Goal: Ask a question: Seek information or help from site administrators or community

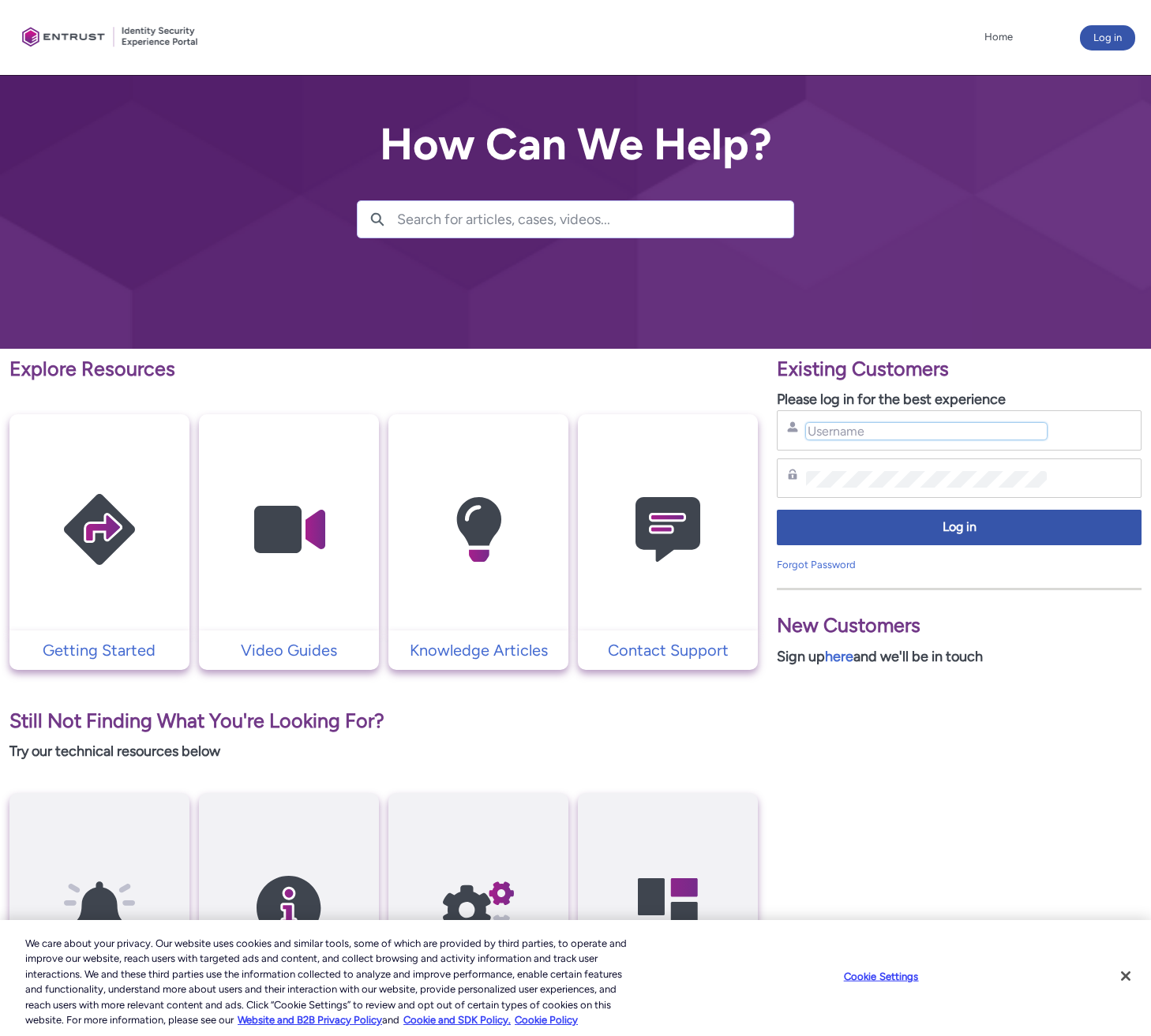
click at [830, 438] on input "Username" at bounding box center [927, 431] width 241 height 17
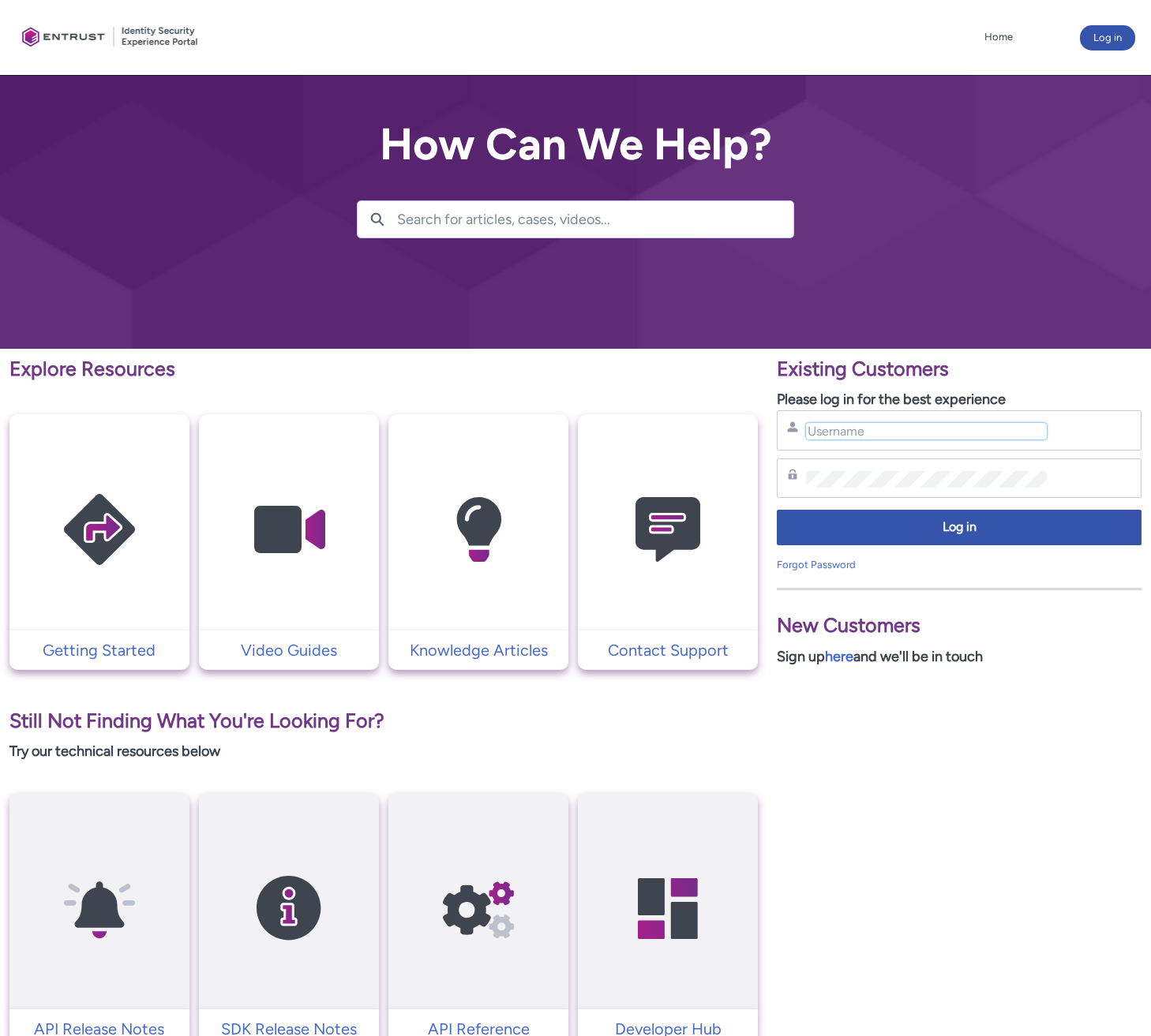
click at [870, 432] on input "Username" at bounding box center [927, 431] width 241 height 17
type input "bishoy@payco.swiss"
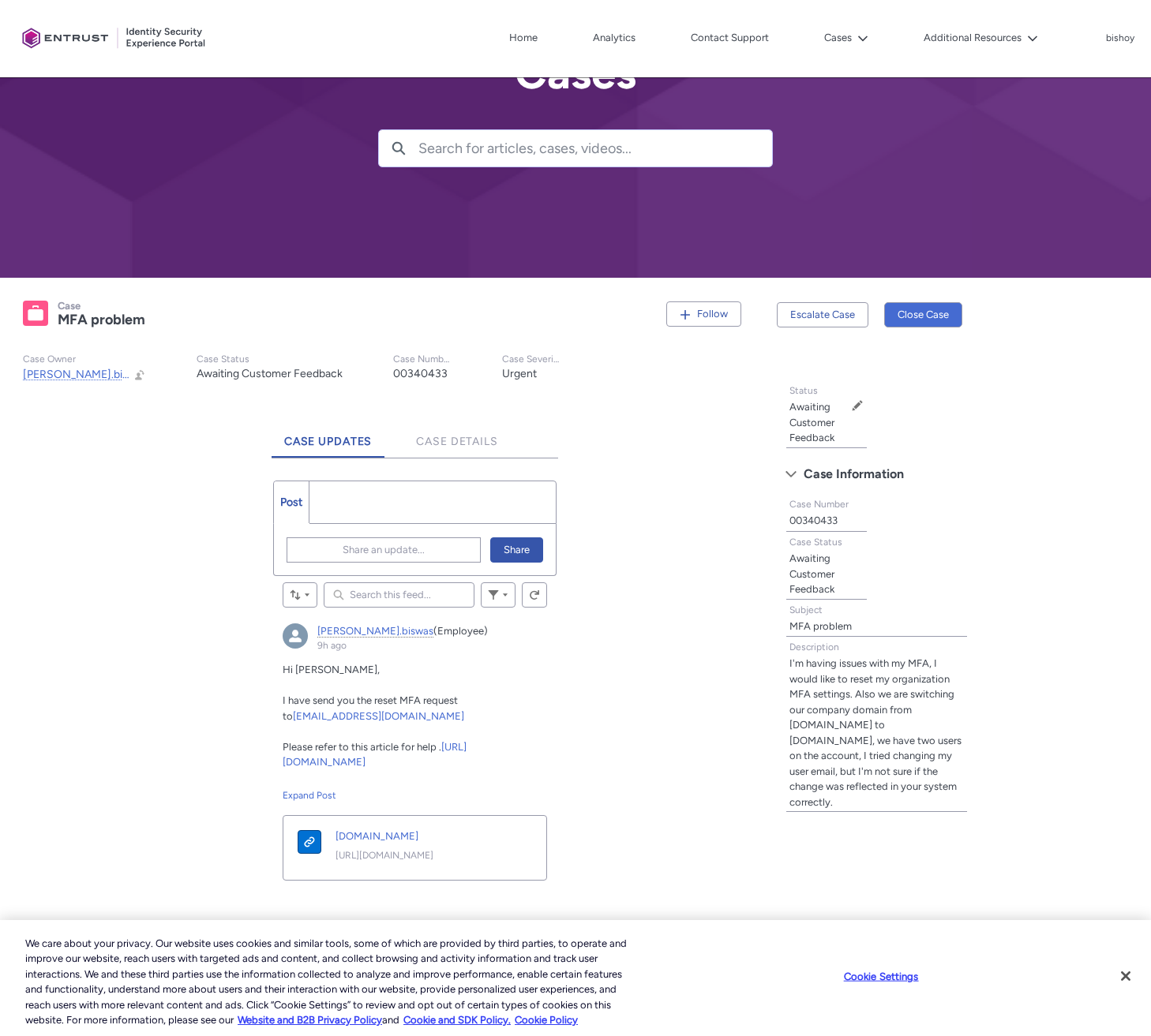
scroll to position [91, 0]
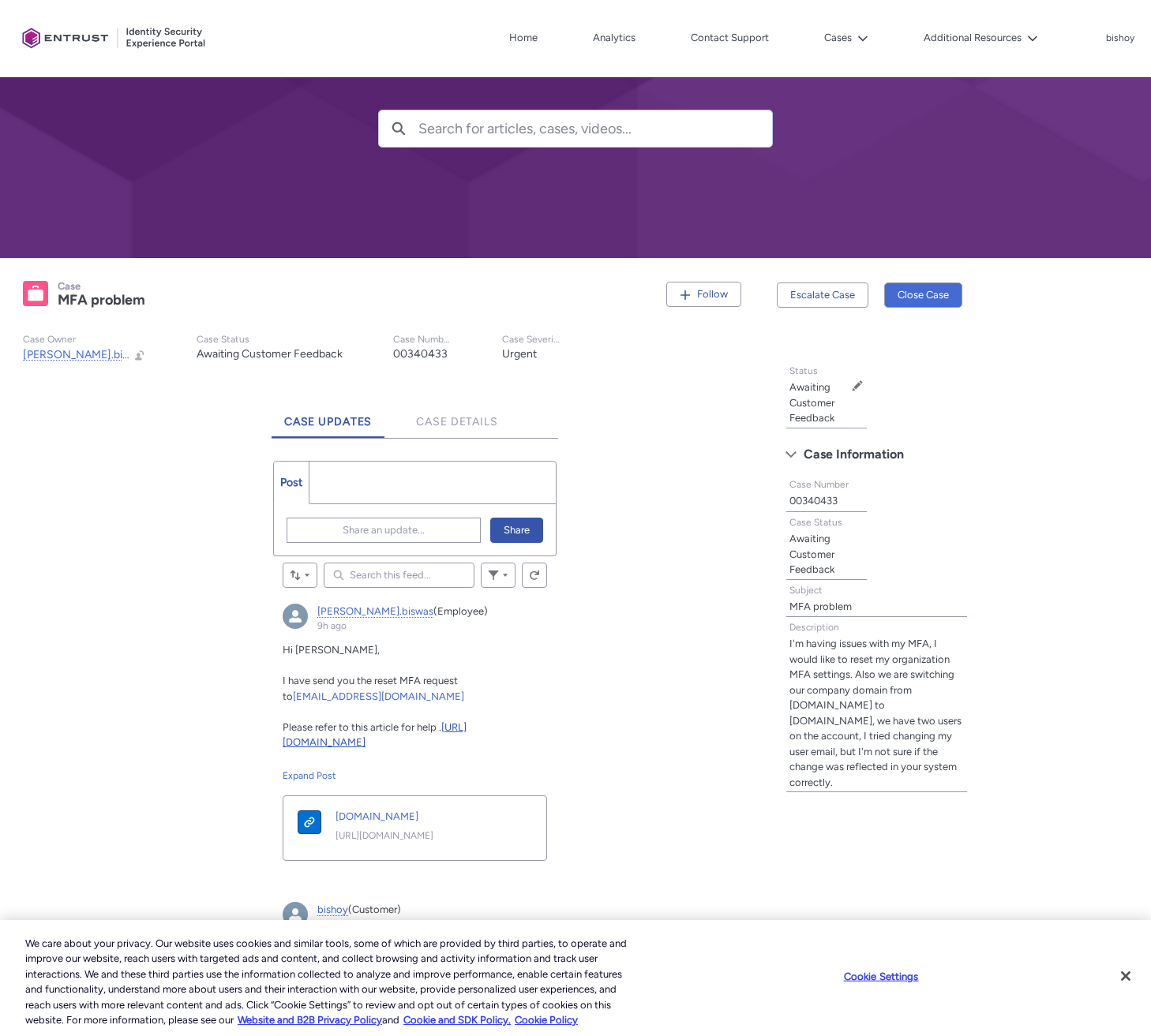
click at [452, 740] on link "[URL][DOMAIN_NAME]" at bounding box center [374, 735] width 184 height 28
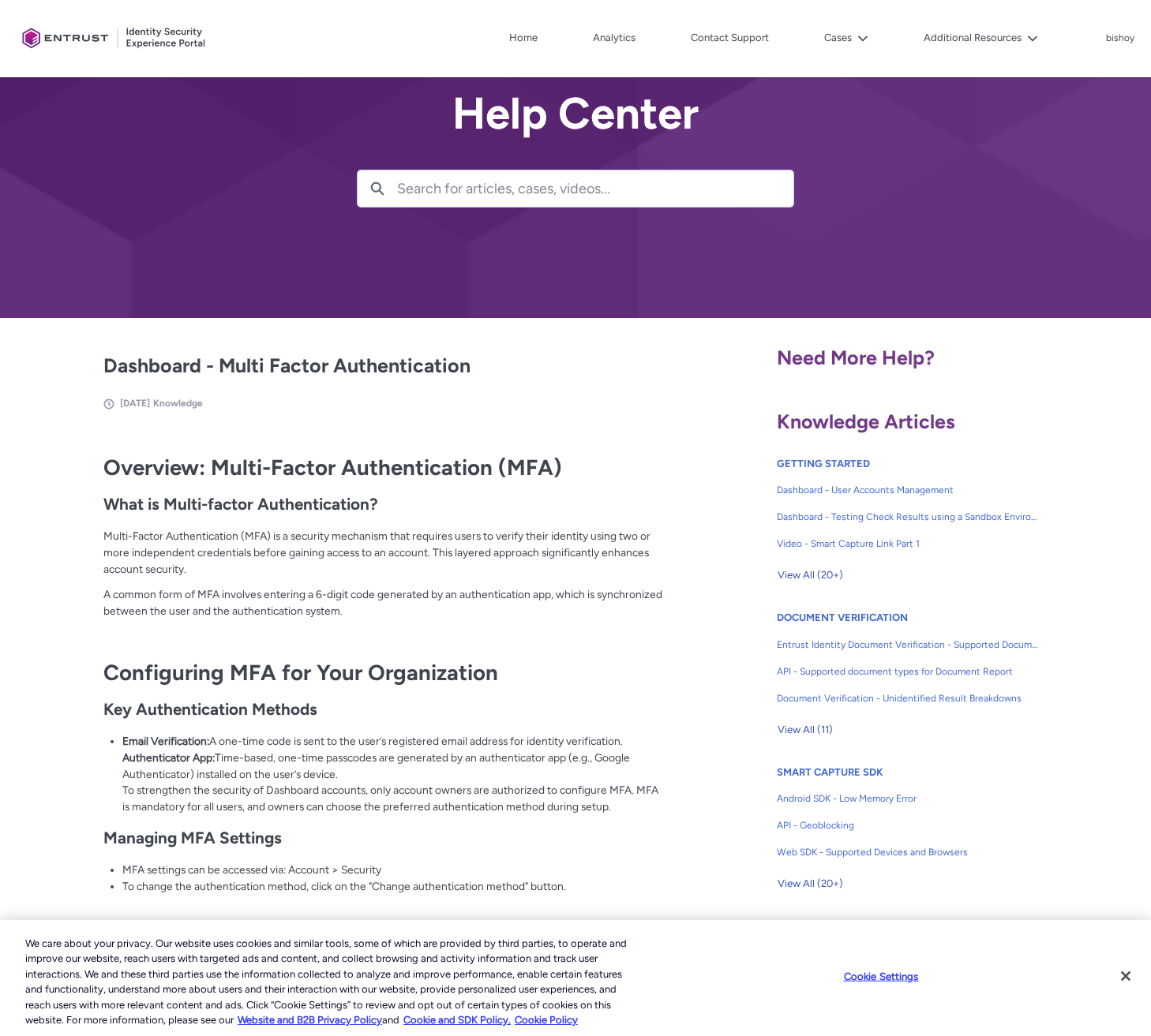
scroll to position [41, 0]
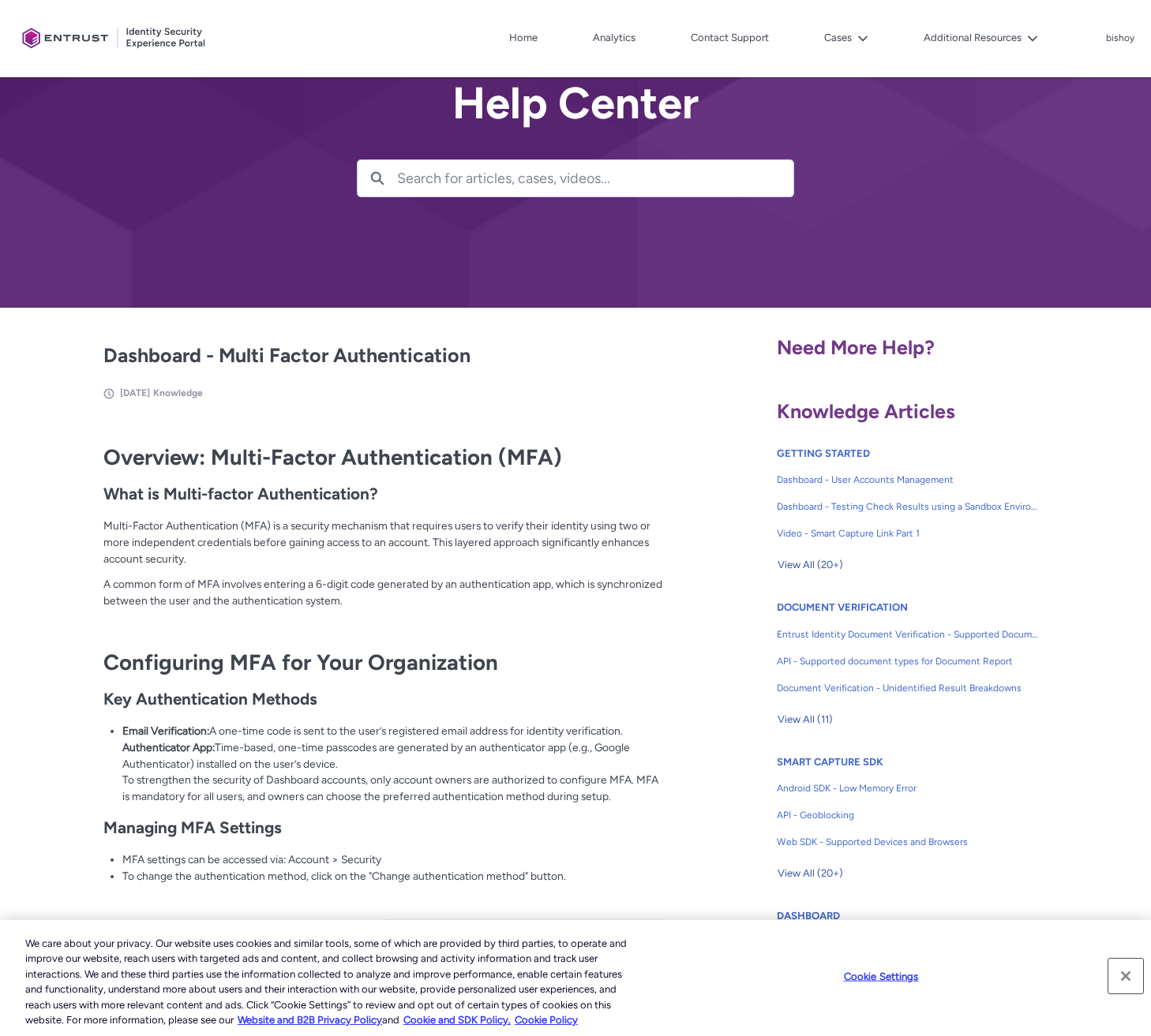
click at [1122, 974] on button "Close" at bounding box center [1126, 977] width 35 height 35
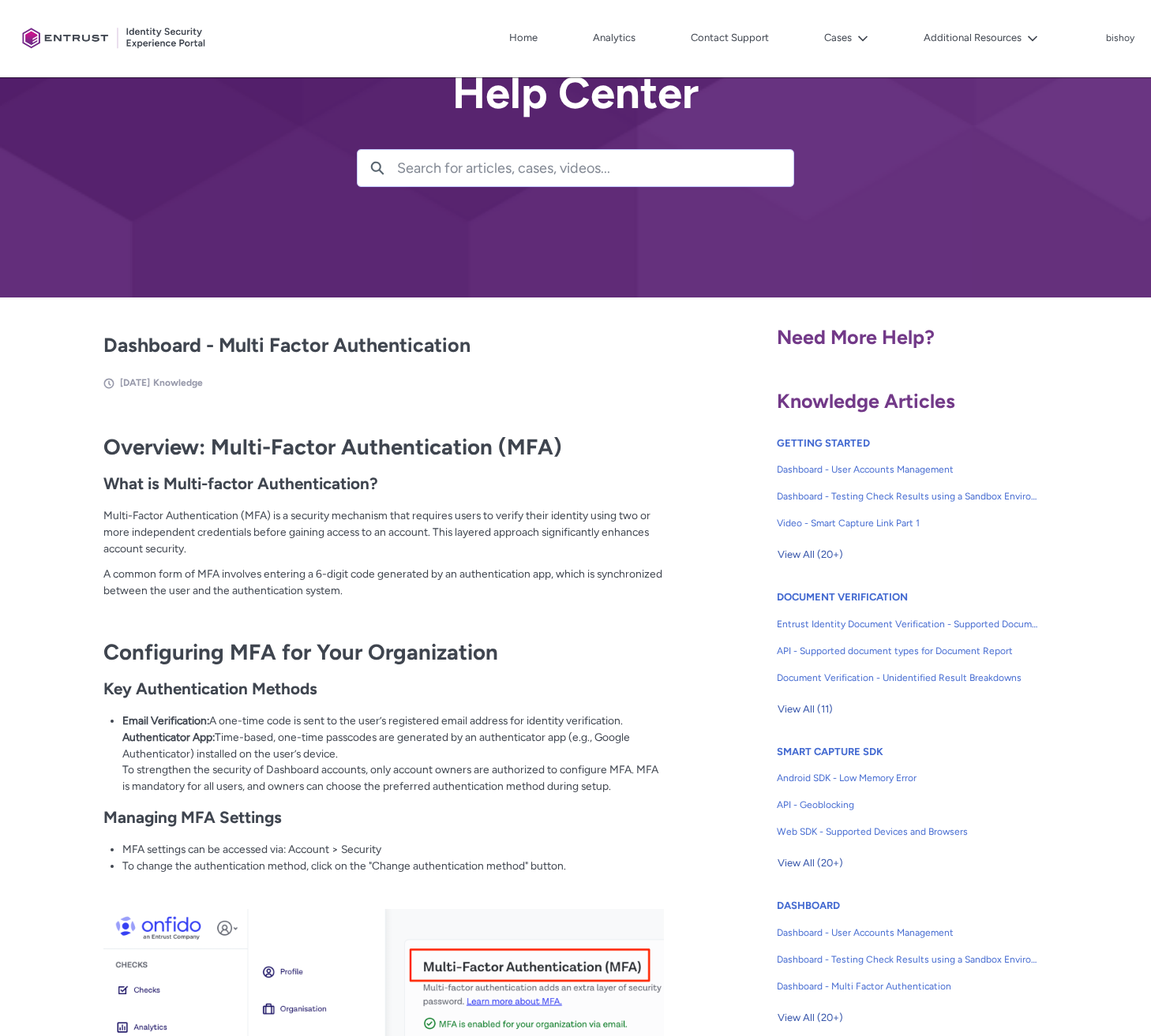
scroll to position [72, 0]
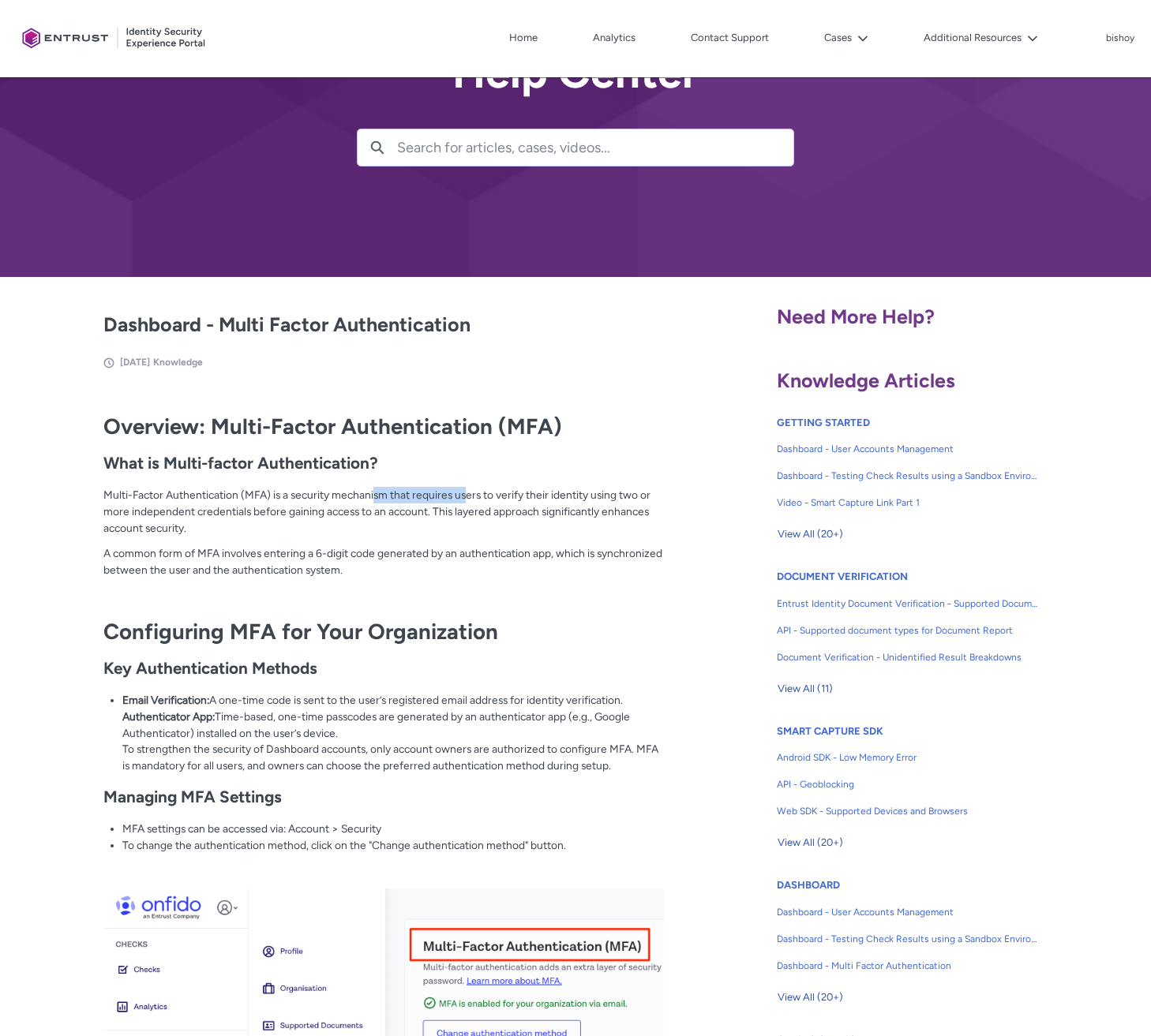
drag, startPoint x: 432, startPoint y: 490, endPoint x: 436, endPoint y: 518, distance: 28.3
click at [470, 489] on p "Multi-Factor Authentication (MFA) is a security mechanism that requires users t…" at bounding box center [383, 511] width 560 height 49
click at [396, 553] on p "A common form of MFA involves entering a 6-digit code generated by an authentic…" at bounding box center [383, 561] width 560 height 32
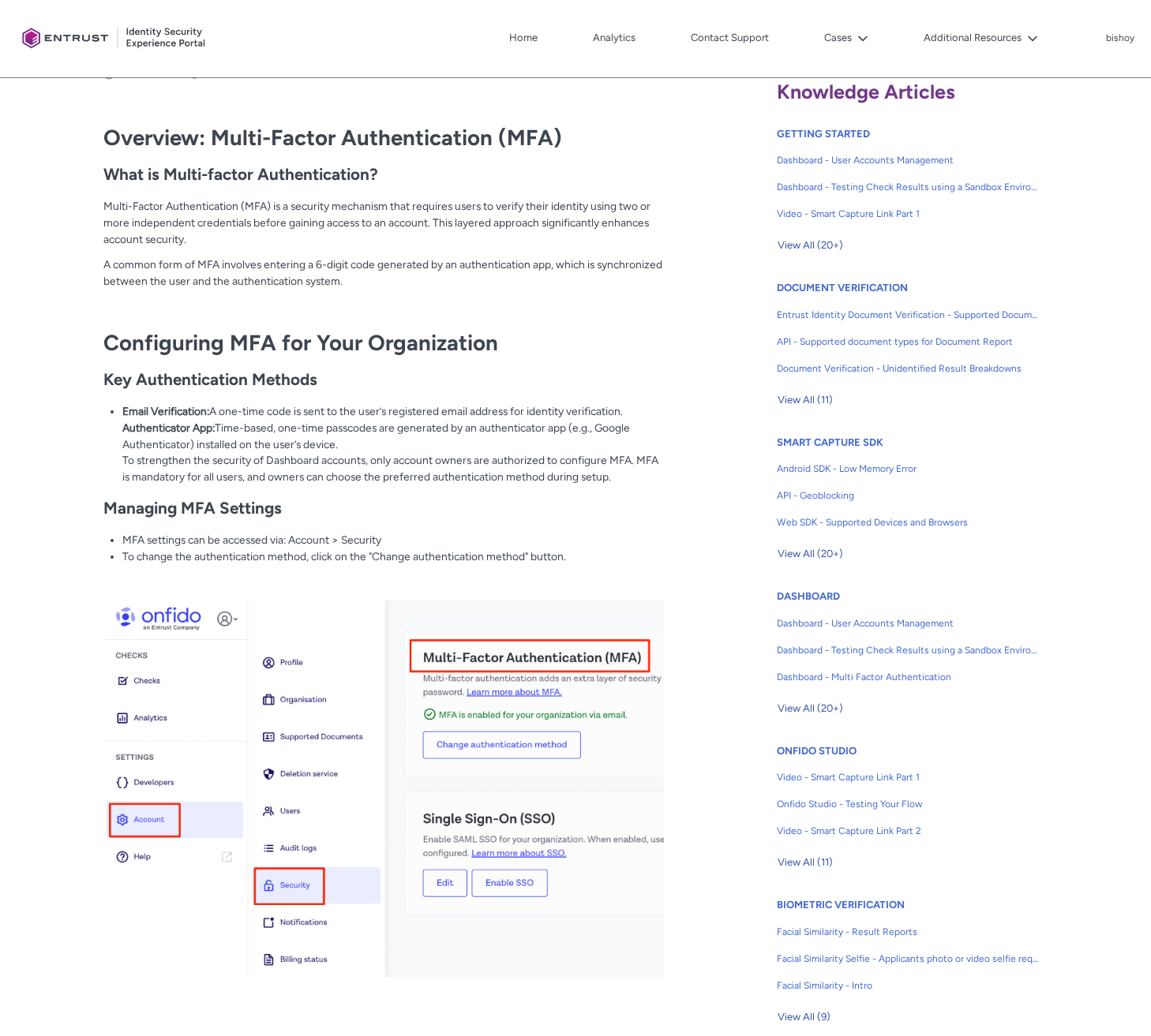
scroll to position [300, 0]
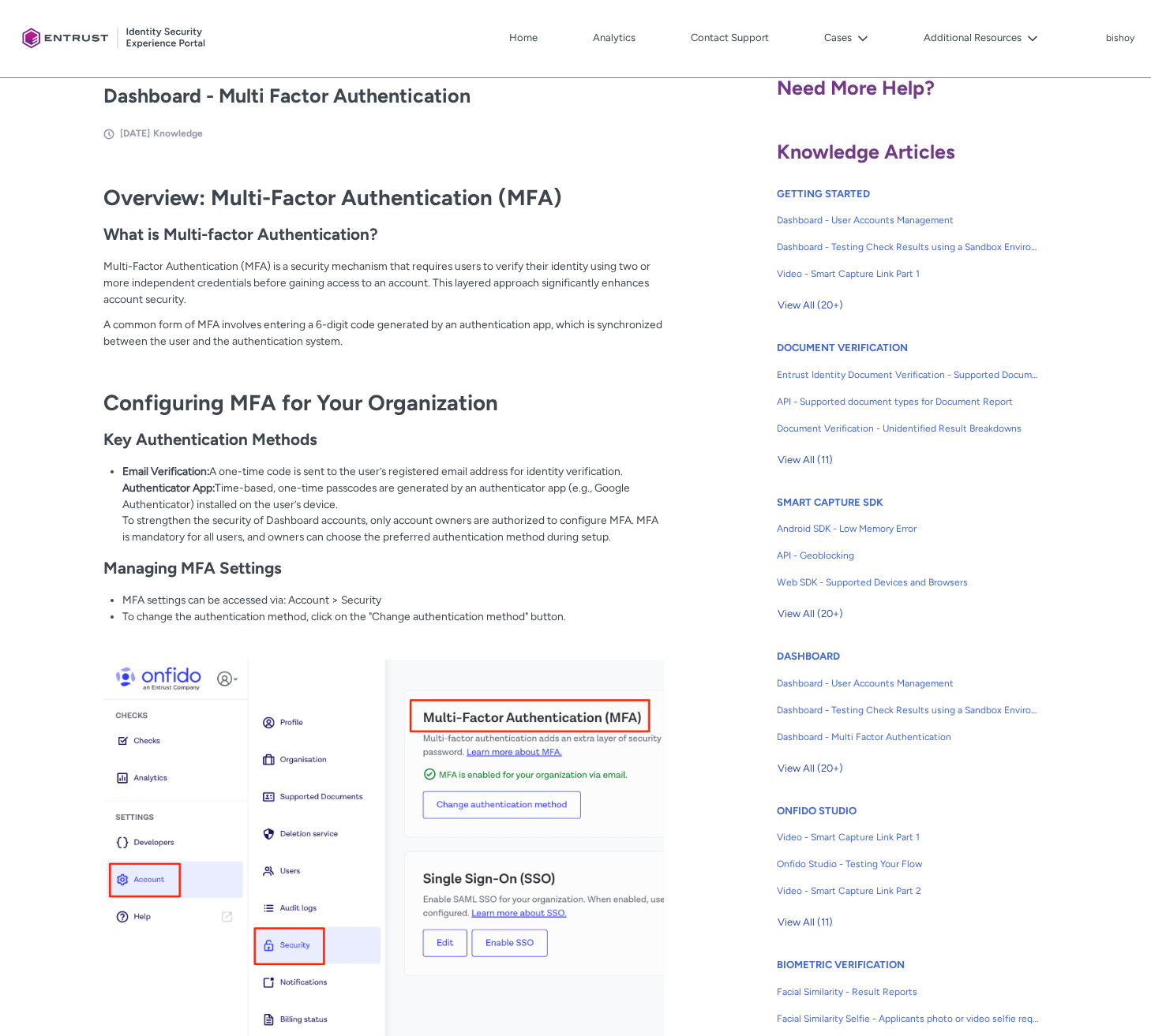
click at [522, 498] on li "Email Verification: A one-time code is sent to the user’s registered email addr…" at bounding box center [392, 503] width 541 height 82
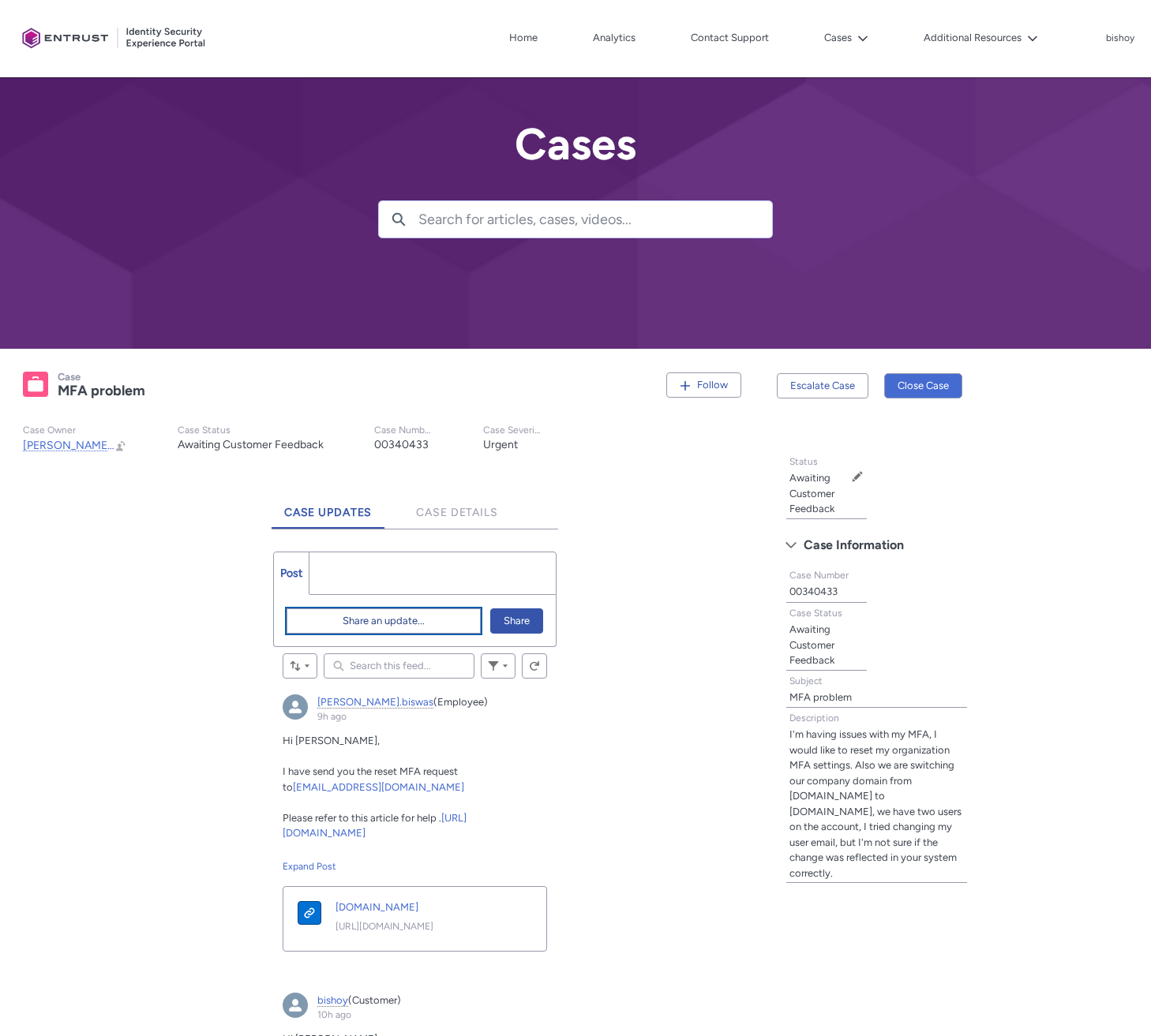
click at [400, 621] on span "Share an update..." at bounding box center [384, 621] width 82 height 24
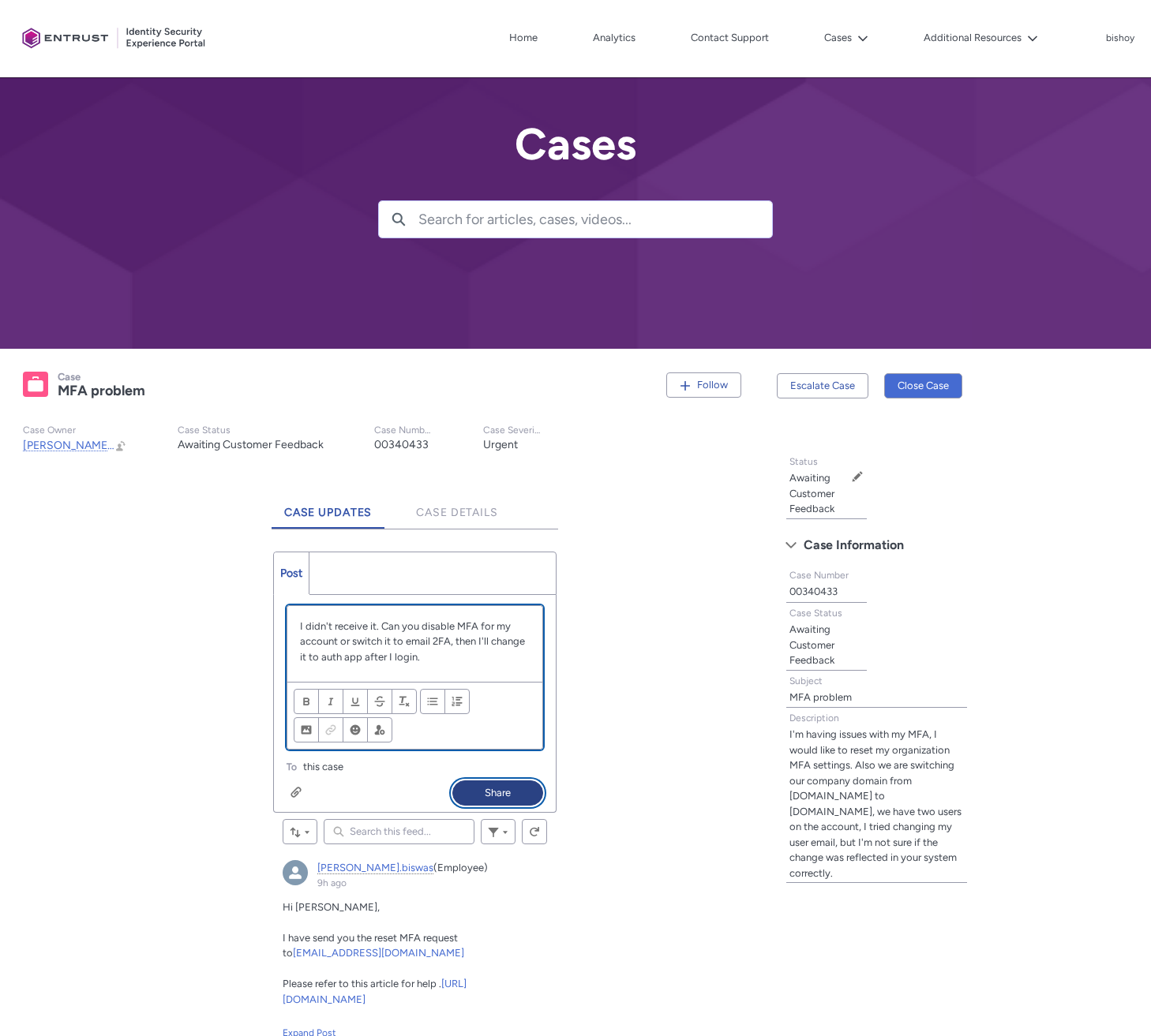
click at [497, 788] on button "Share" at bounding box center [498, 793] width 91 height 25
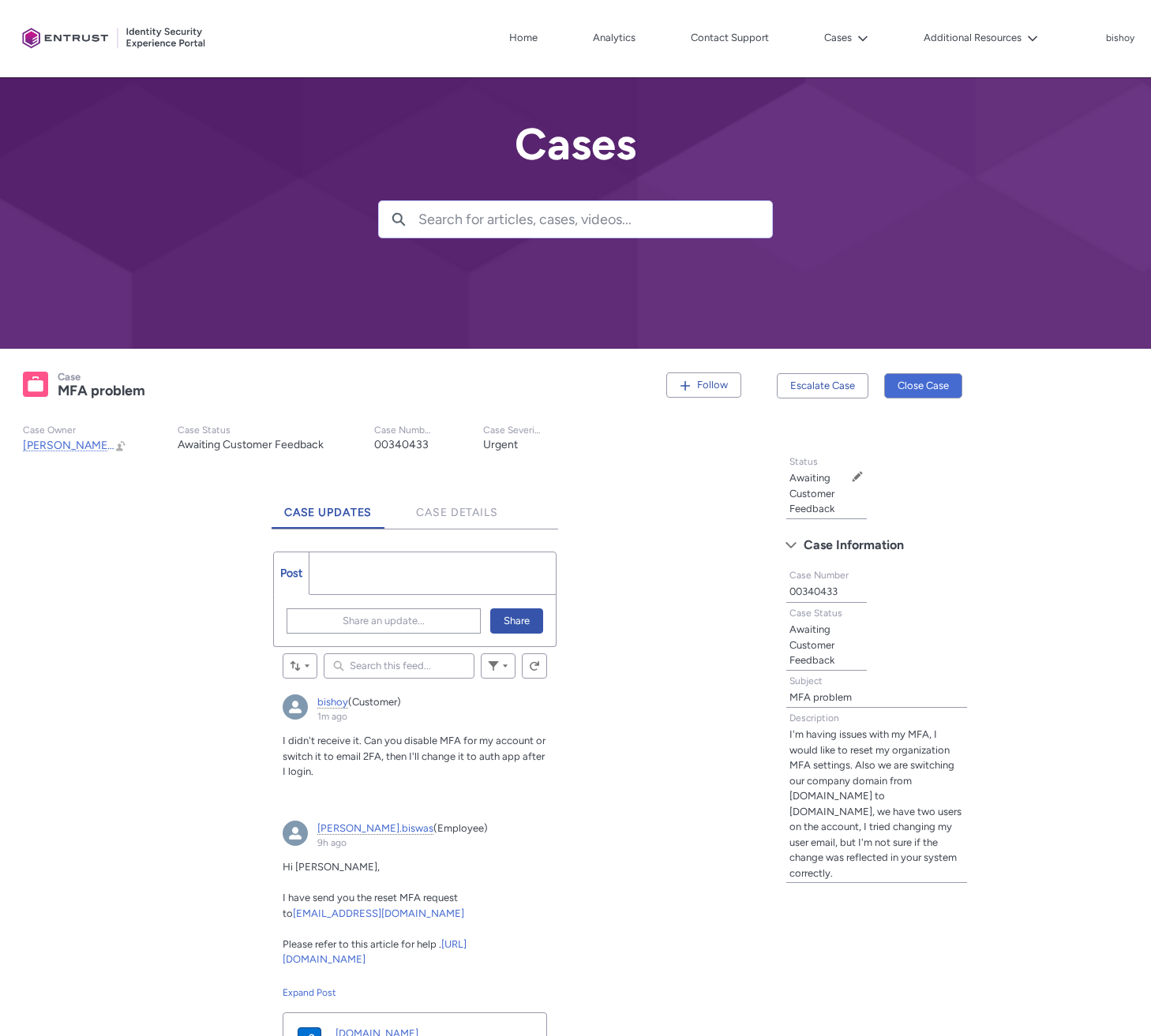
click at [458, 752] on span "I didn't receive it. Can you disable MFA for my account or switch it to email 2…" at bounding box center [414, 756] width 263 height 43
click at [394, 612] on span "Share an update..." at bounding box center [384, 621] width 82 height 24
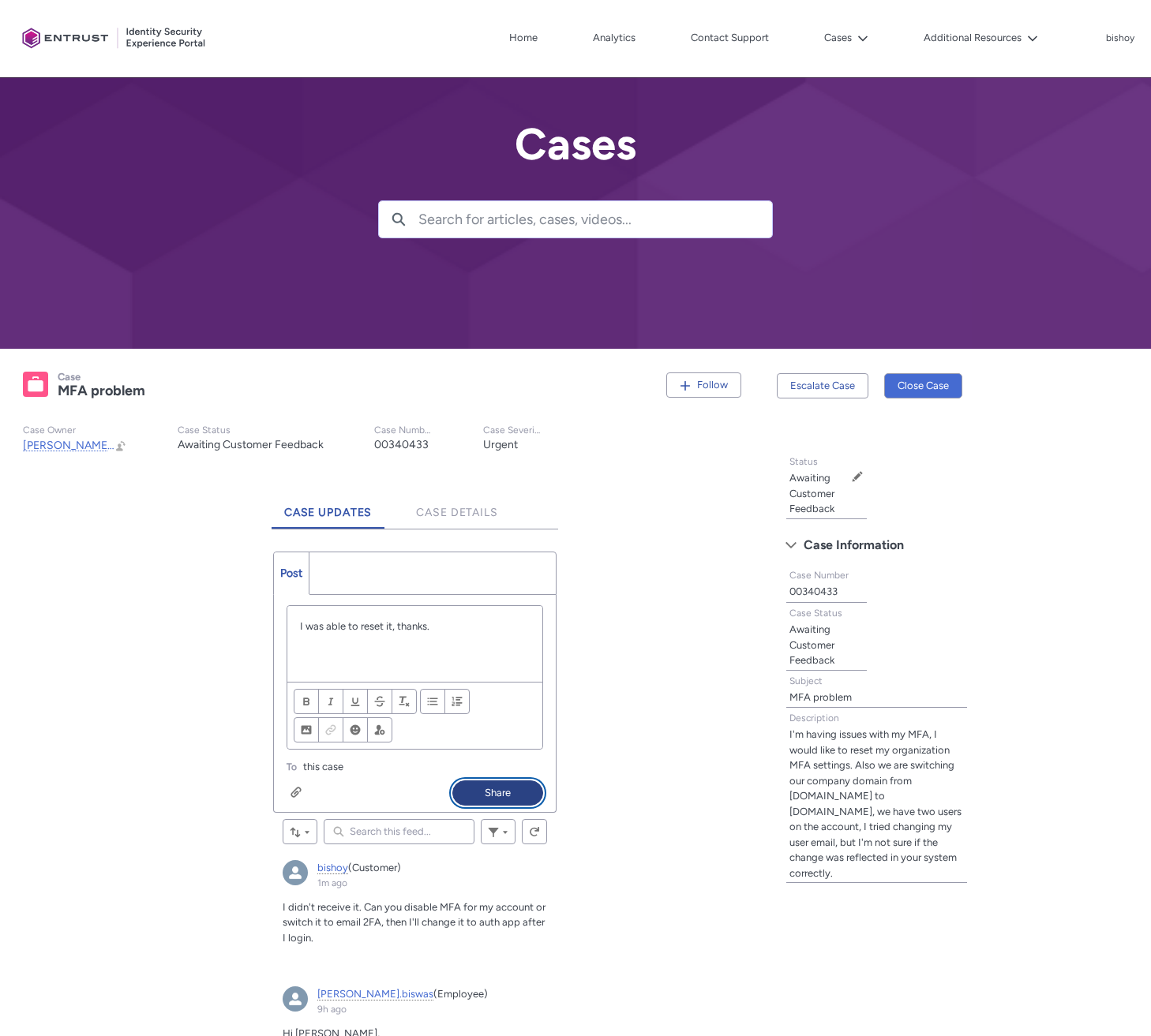
click at [520, 794] on button "Share" at bounding box center [498, 793] width 91 height 25
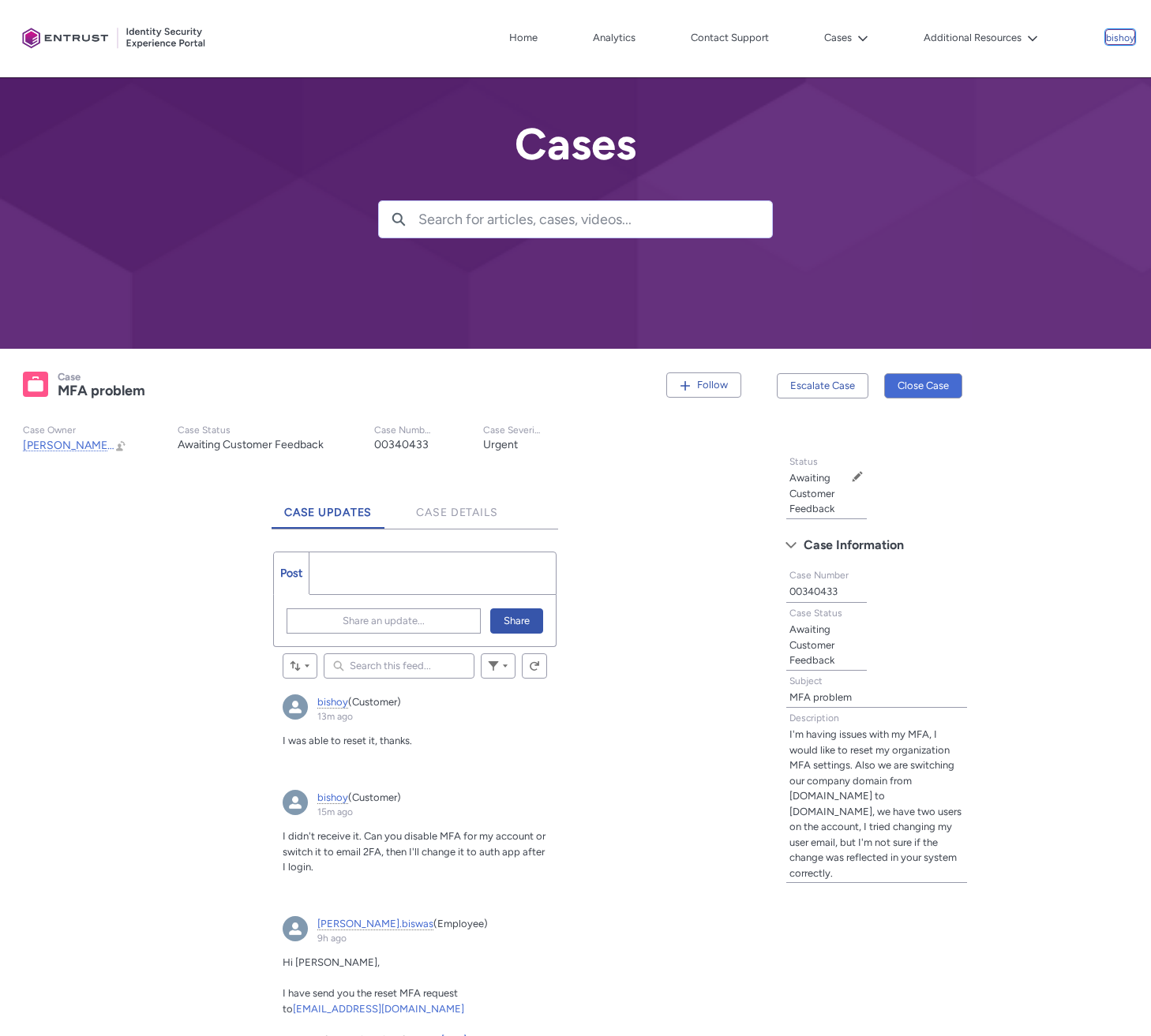
click at [1119, 37] on p "bishoy" at bounding box center [1120, 39] width 29 height 11
click at [1092, 75] on span "Log Out" at bounding box center [1087, 72] width 35 height 14
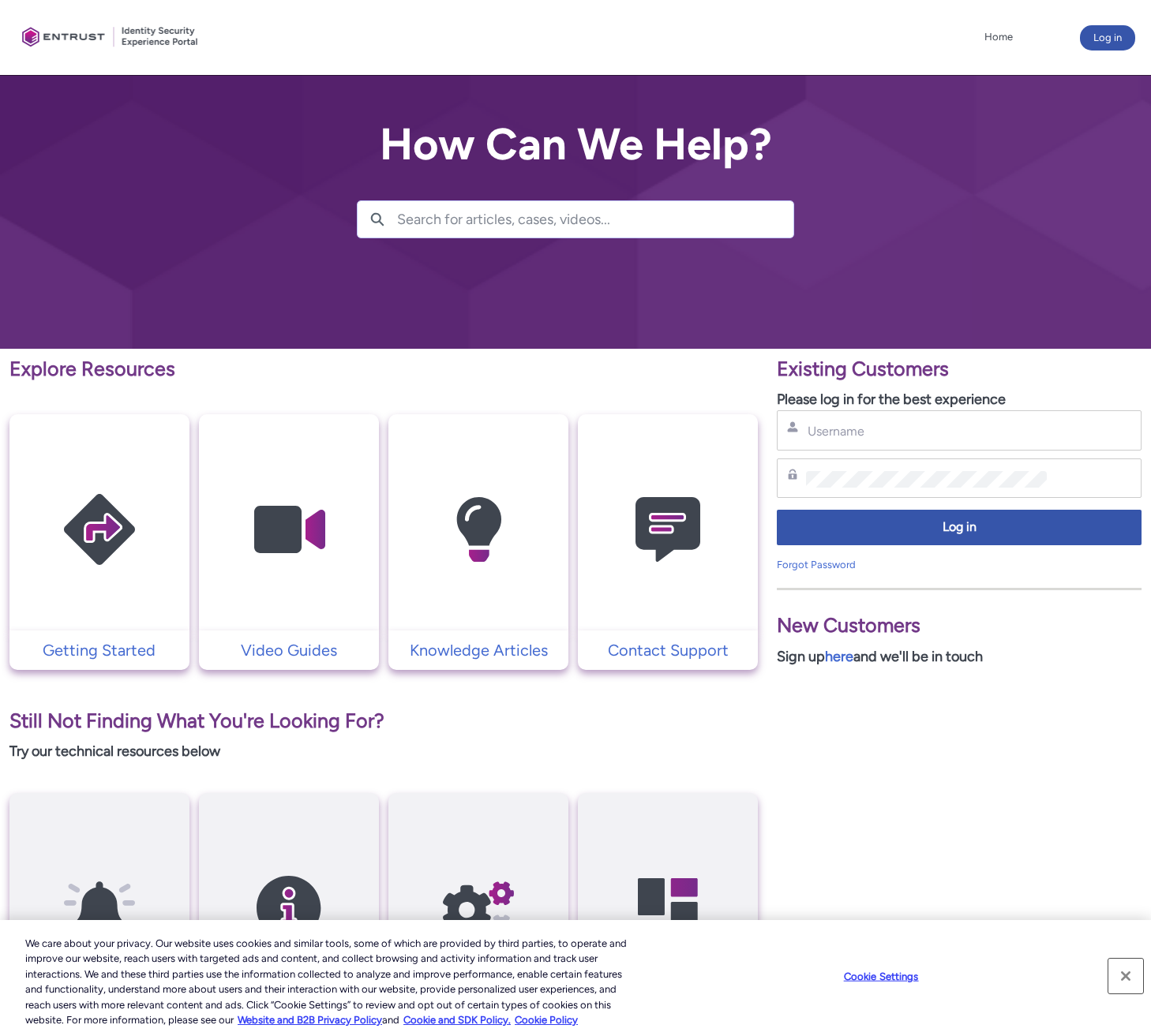
click at [1126, 979] on button "Close" at bounding box center [1126, 977] width 35 height 35
